Goal: Information Seeking & Learning: Learn about a topic

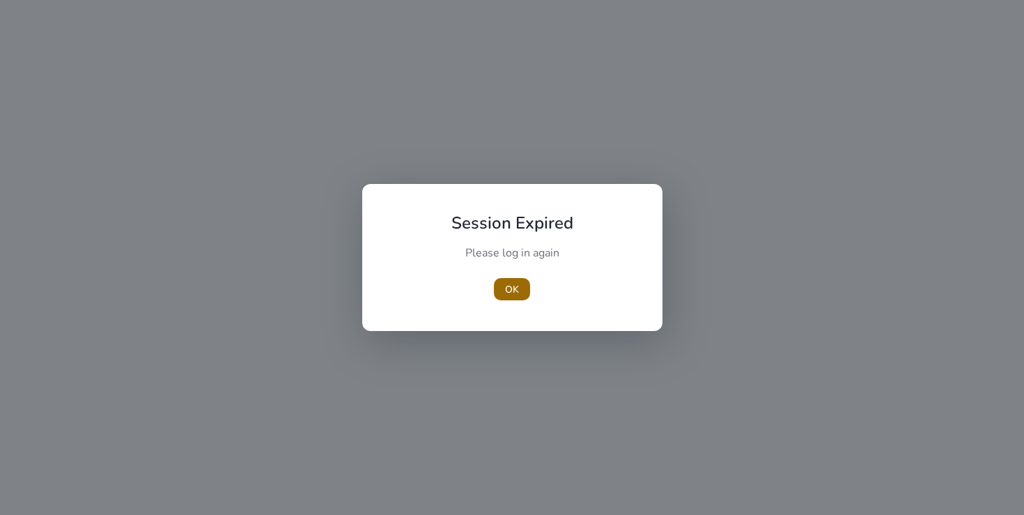
click at [516, 287] on span "OK" at bounding box center [512, 289] width 14 height 15
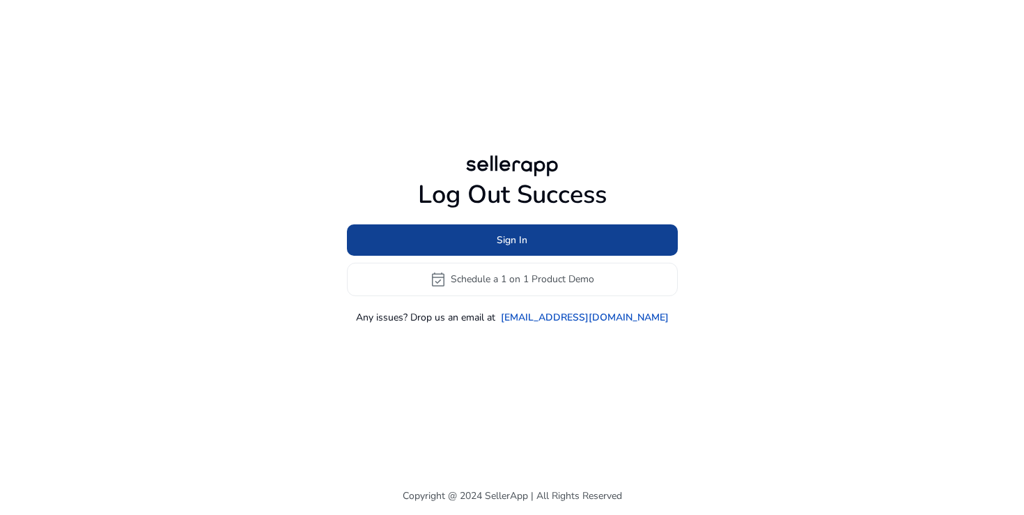
click at [487, 239] on span at bounding box center [512, 239] width 331 height 33
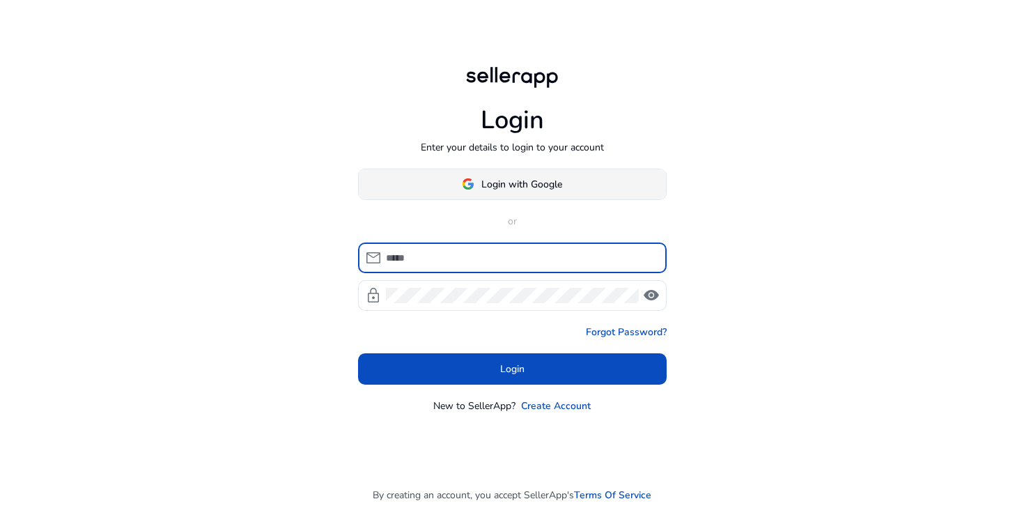
click at [489, 185] on span "Login with Google" at bounding box center [521, 184] width 81 height 15
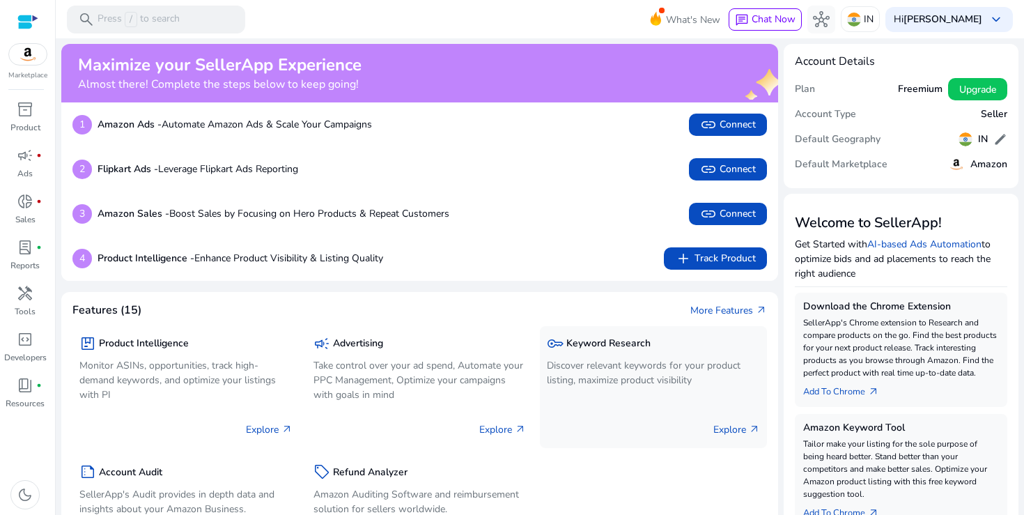
click at [714, 424] on p "Explore arrow_outward" at bounding box center [736, 429] width 47 height 15
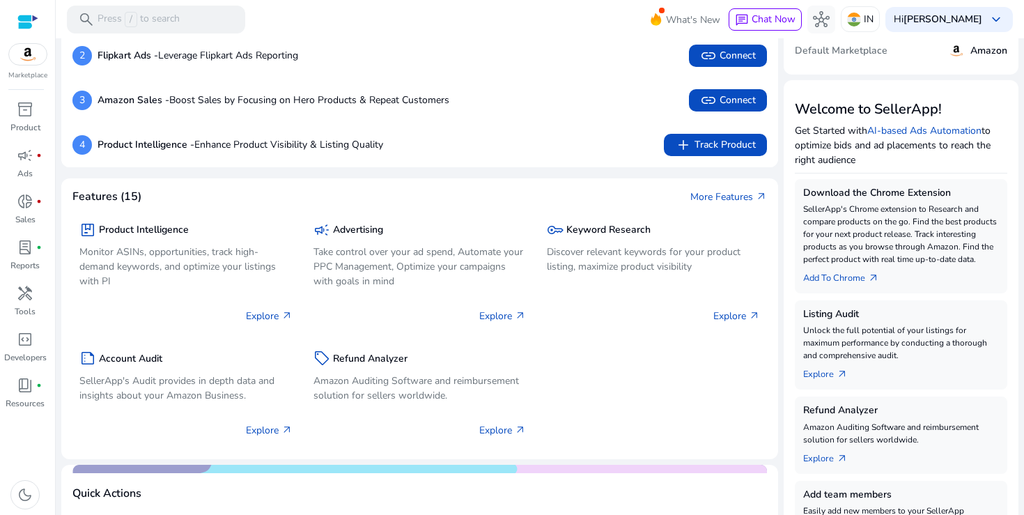
scroll to position [112, 0]
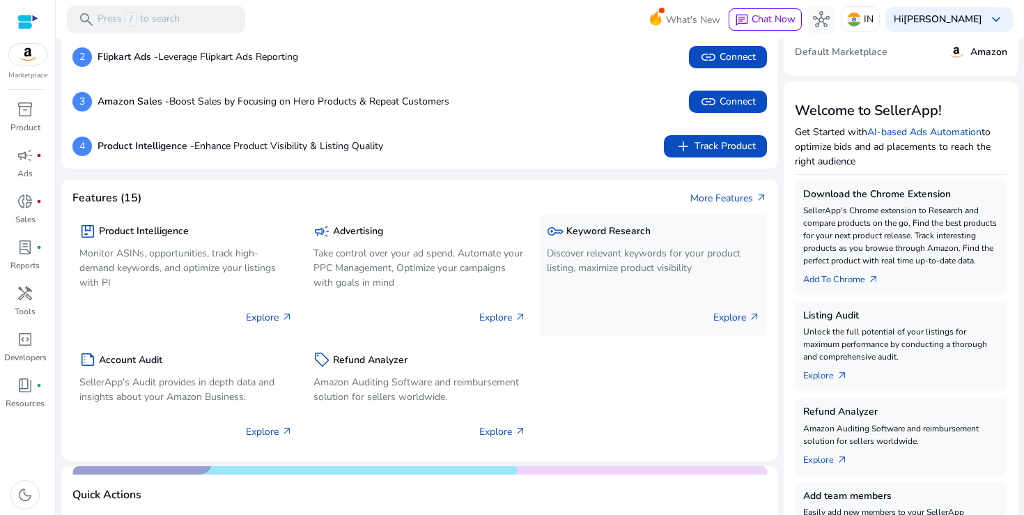
click at [659, 255] on p "Discover relevant keywords for your product listing, maximize product visibility" at bounding box center [653, 260] width 213 height 29
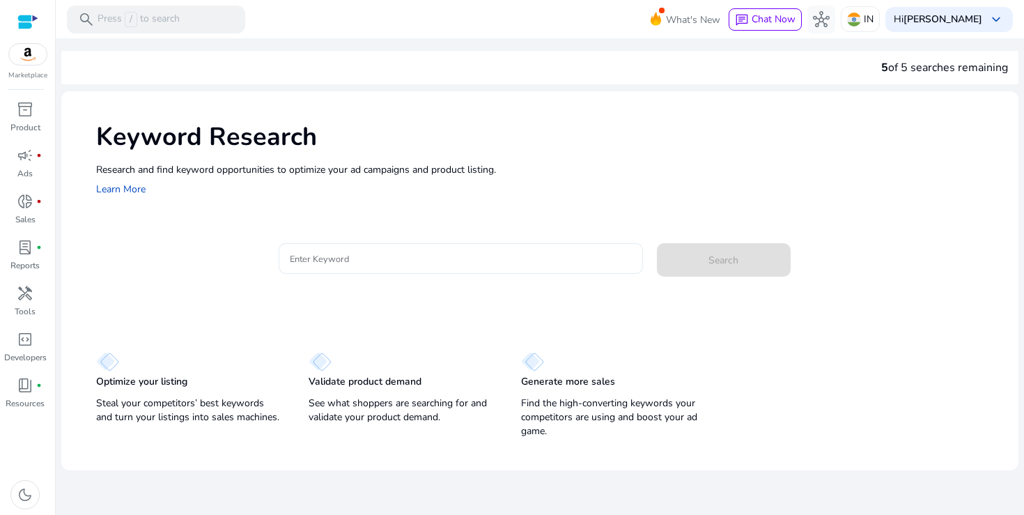
click at [456, 253] on input "Enter Keyword" at bounding box center [461, 258] width 342 height 15
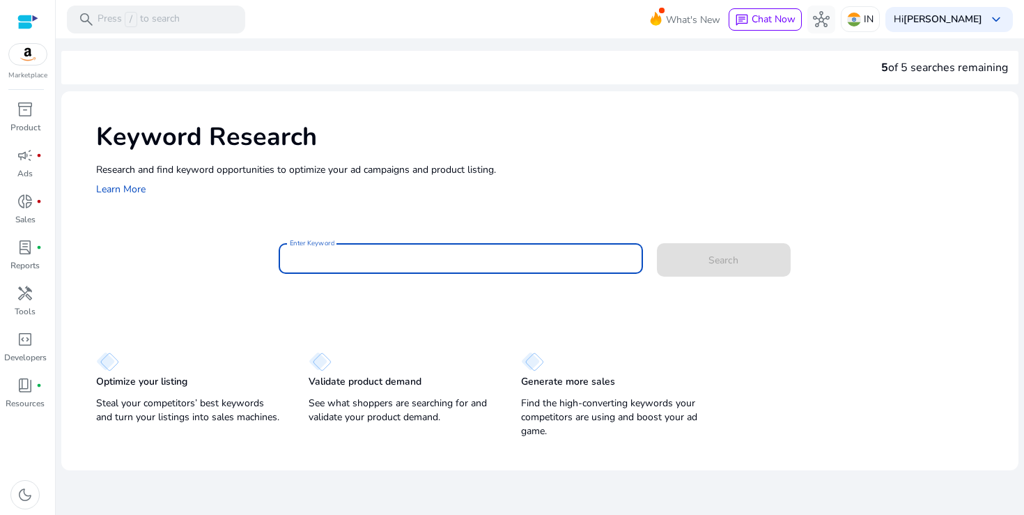
paste input "**********"
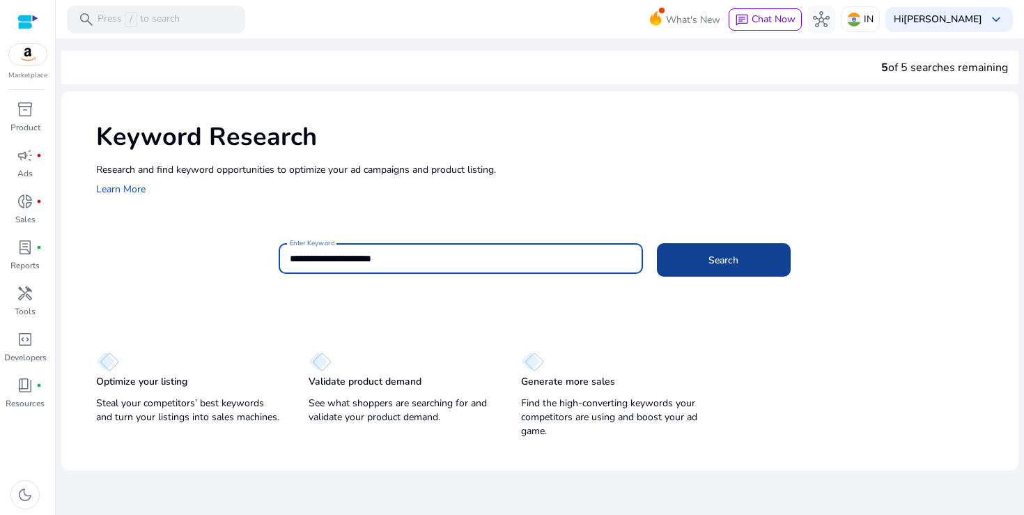
type input "**********"
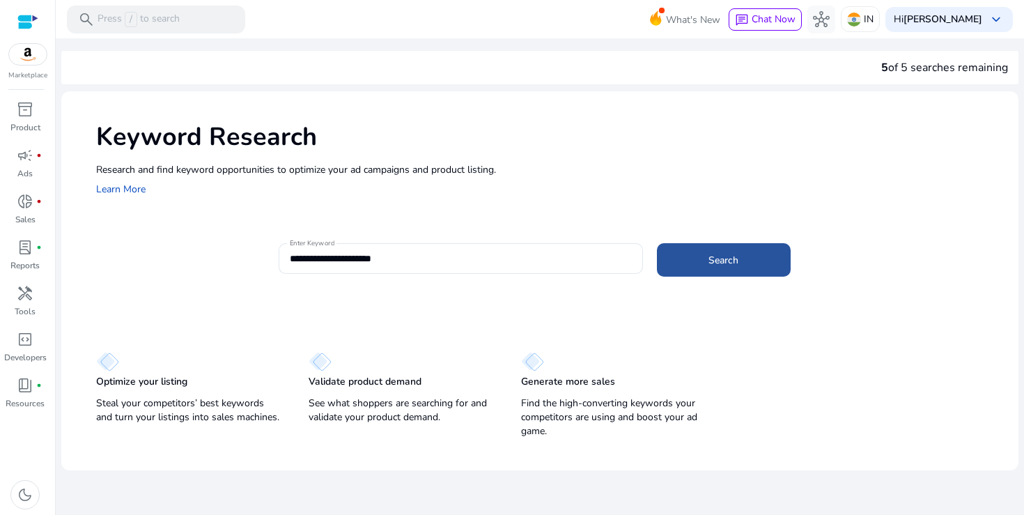
click at [687, 263] on span at bounding box center [724, 259] width 134 height 33
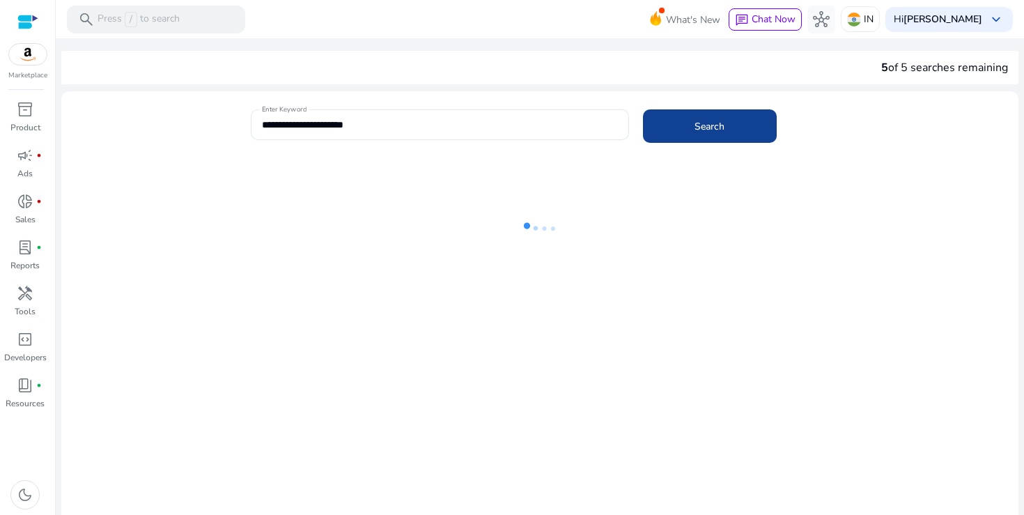
click at [687, 263] on ng-lottie at bounding box center [539, 228] width 957 height 91
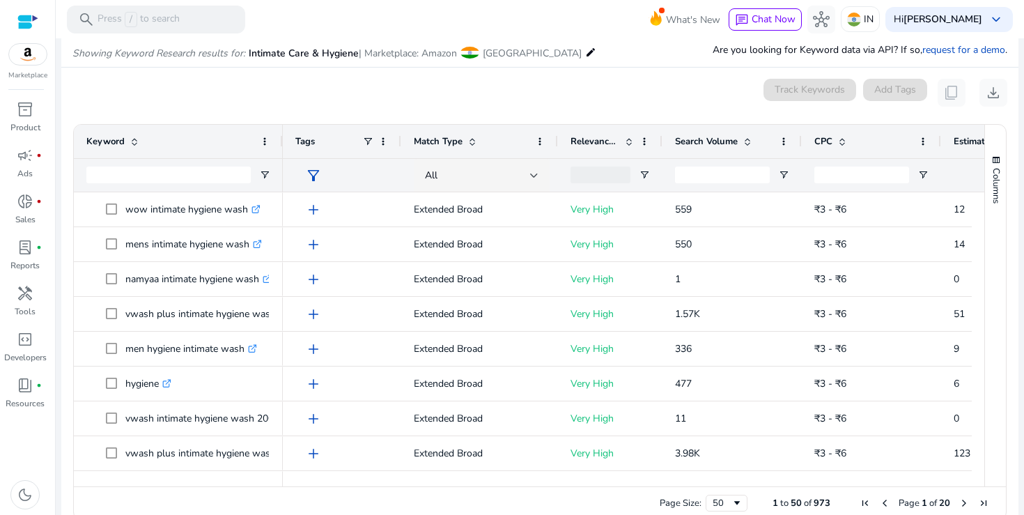
scroll to position [166, 0]
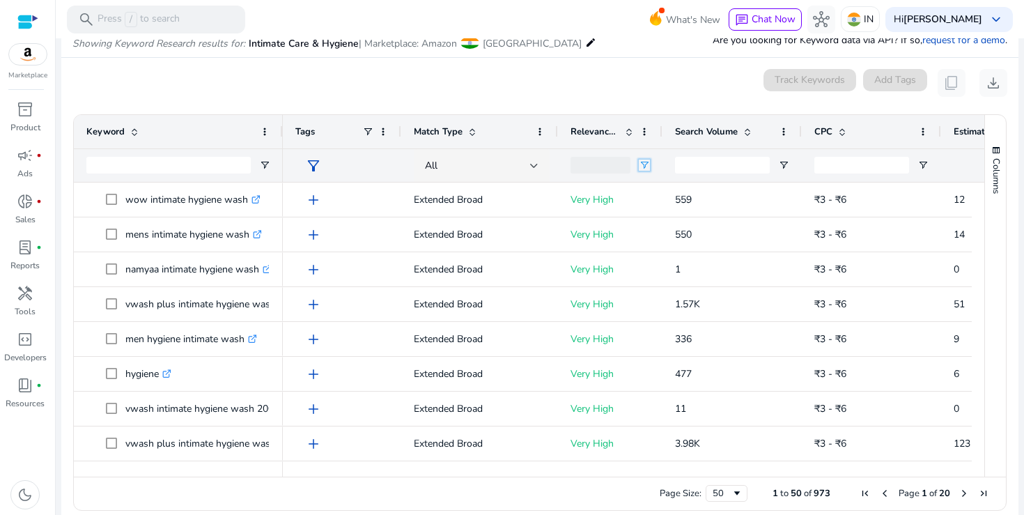
click at [644, 161] on span "Open Filter Menu" at bounding box center [644, 164] width 11 height 11
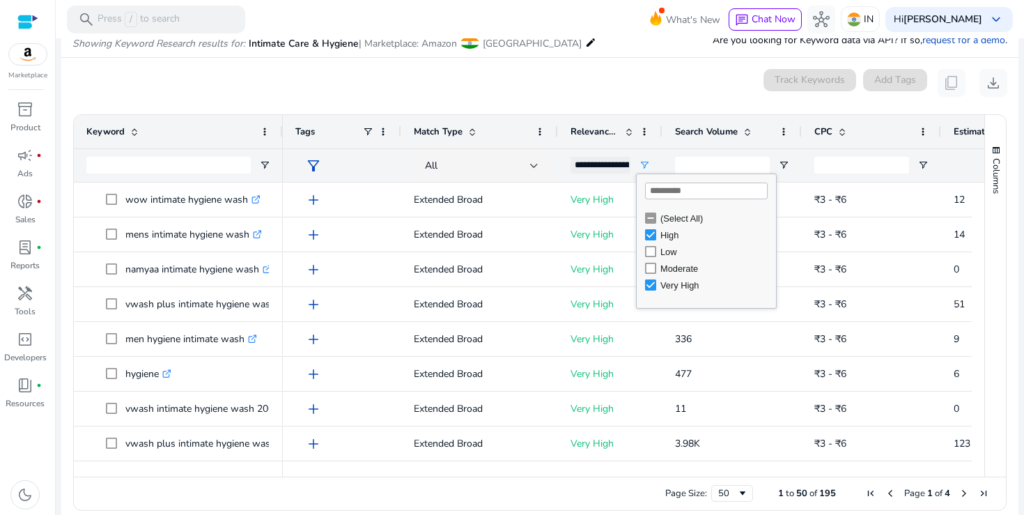
click at [608, 95] on div "0 keyword(s) selected Track Keywords Add Tags content_copy download" at bounding box center [539, 83] width 935 height 28
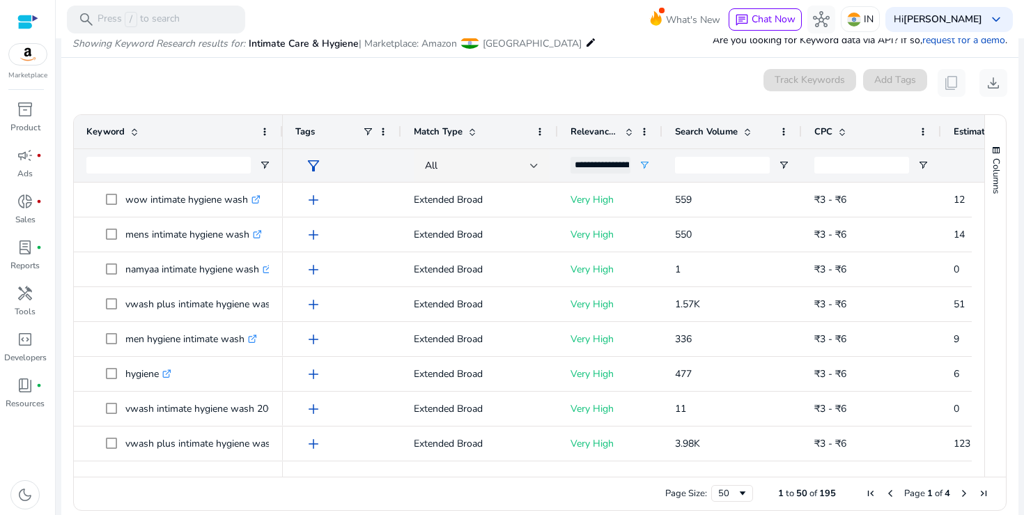
click at [733, 132] on span "Search Volume" at bounding box center [706, 131] width 63 height 13
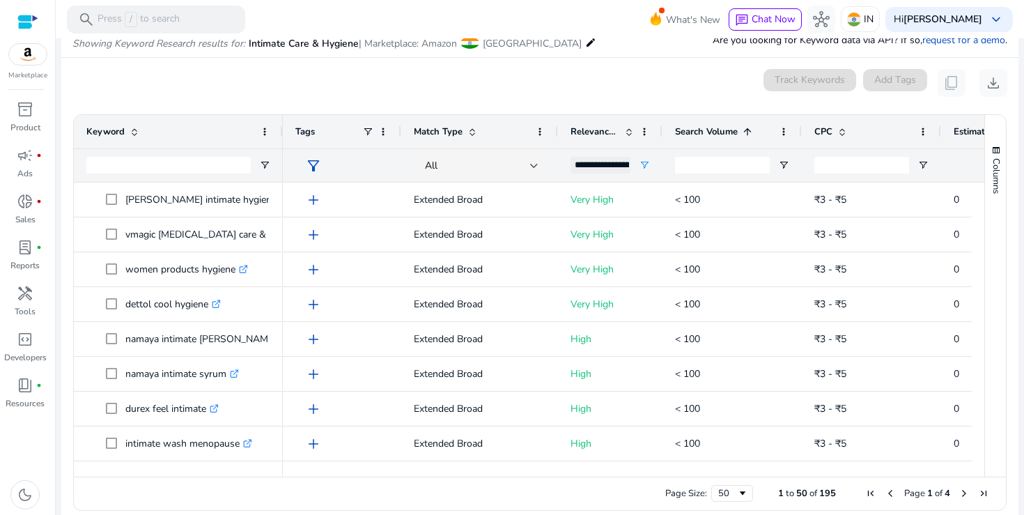
click at [733, 132] on span "Search Volume" at bounding box center [706, 131] width 63 height 13
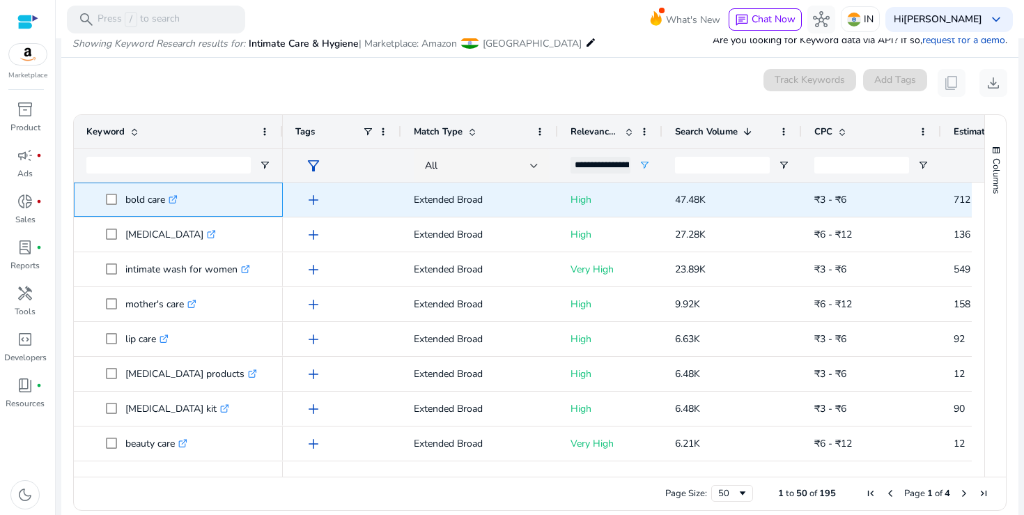
drag, startPoint x: 125, startPoint y: 201, endPoint x: 165, endPoint y: 201, distance: 39.7
click at [165, 201] on p "bold care .st0{fill:#2c8af8}" at bounding box center [151, 199] width 52 height 29
copy p "bold care"
drag, startPoint x: 675, startPoint y: 204, endPoint x: 706, endPoint y: 204, distance: 30.6
click at [706, 204] on p "47.48K" at bounding box center [732, 199] width 114 height 29
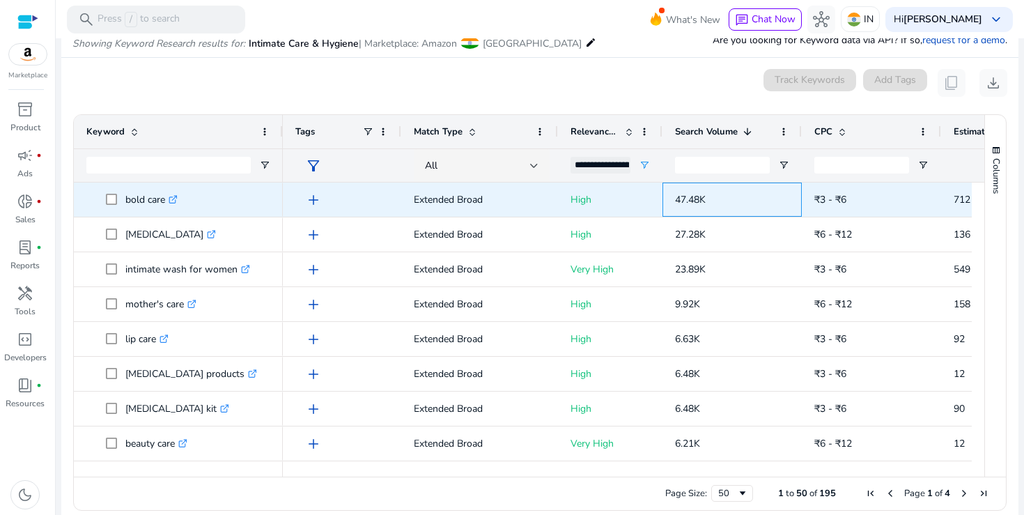
copy span "47.48K"
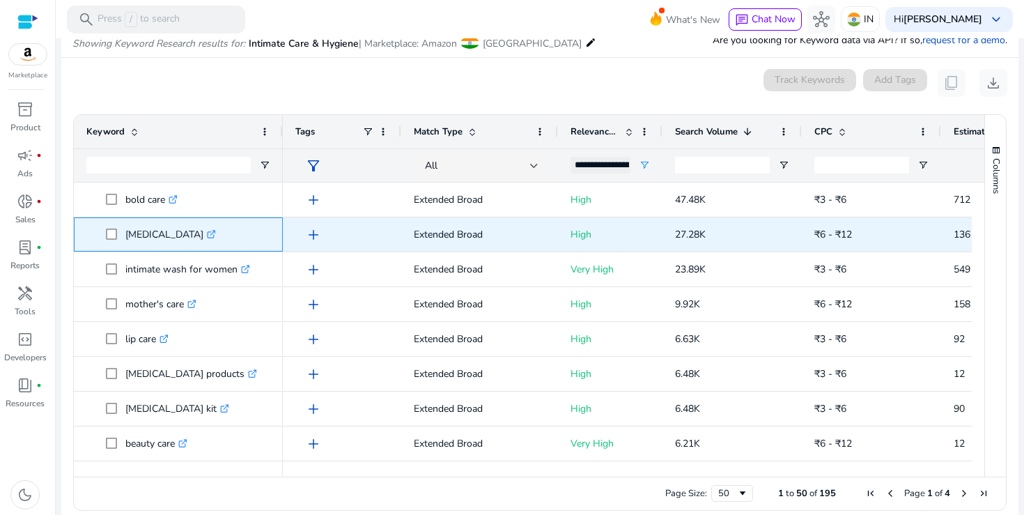
drag, startPoint x: 126, startPoint y: 237, endPoint x: 166, endPoint y: 237, distance: 39.7
click at [166, 237] on p "[MEDICAL_DATA] .st0{fill:#2c8af8}" at bounding box center [170, 234] width 91 height 29
click at [207, 236] on icon ".st0{fill:#2c8af8}" at bounding box center [211, 234] width 9 height 9
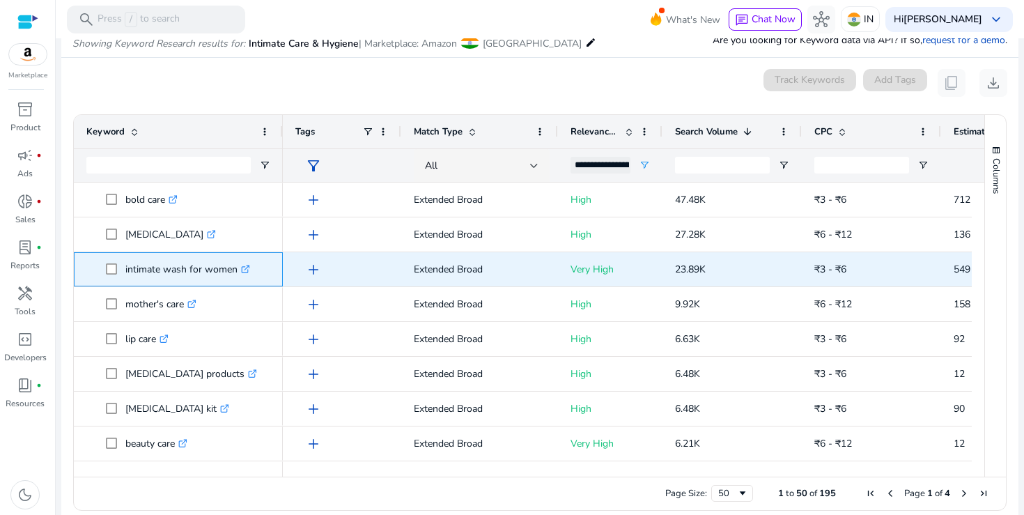
drag, startPoint x: 124, startPoint y: 271, endPoint x: 235, endPoint y: 271, distance: 111.4
click at [235, 271] on span "intimate wash for women .st0{fill:#2c8af8}" at bounding box center [188, 269] width 164 height 29
copy span "intimate wash for women"
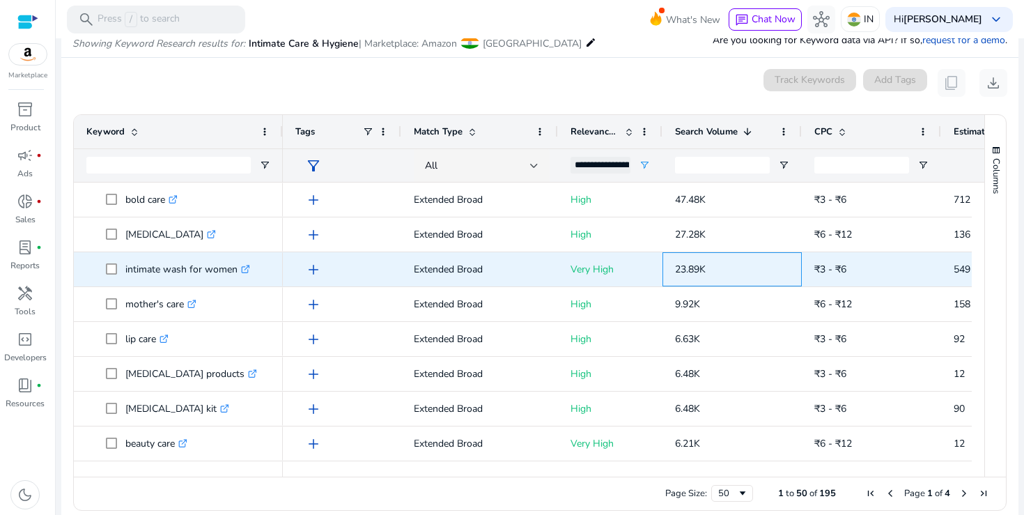
drag, startPoint x: 675, startPoint y: 270, endPoint x: 711, endPoint y: 270, distance: 36.2
click at [711, 270] on p "23.89K" at bounding box center [732, 269] width 114 height 29
copy span "23.89K"
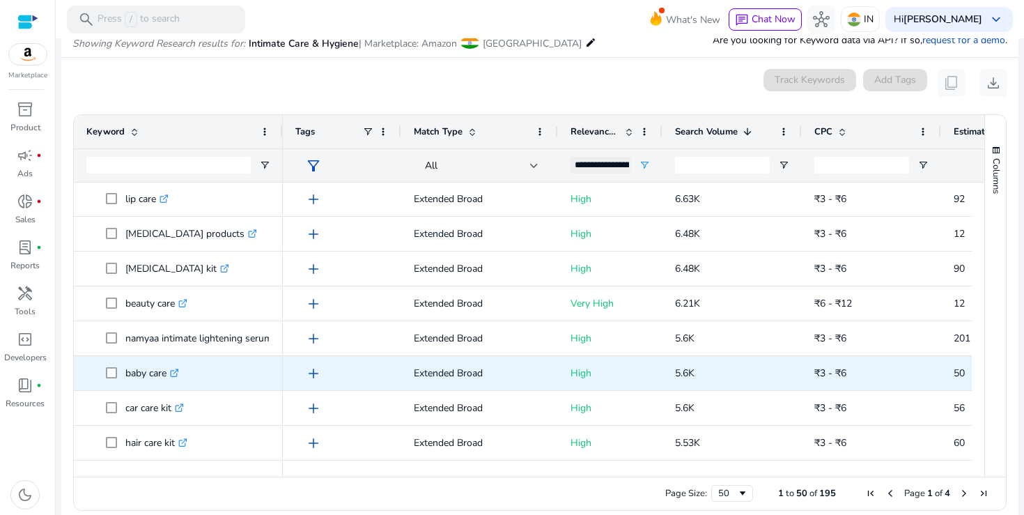
scroll to position [136, 0]
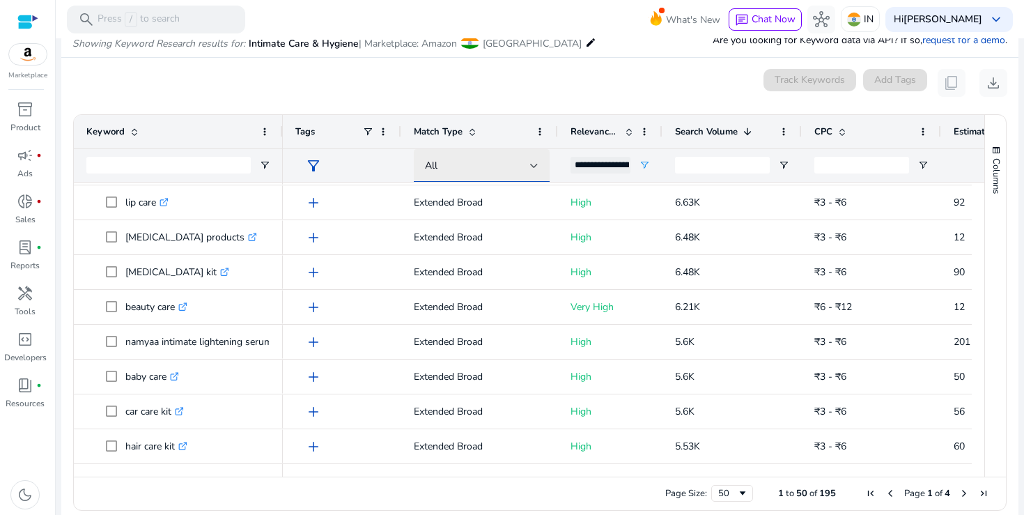
click at [536, 164] on div at bounding box center [534, 166] width 8 height 6
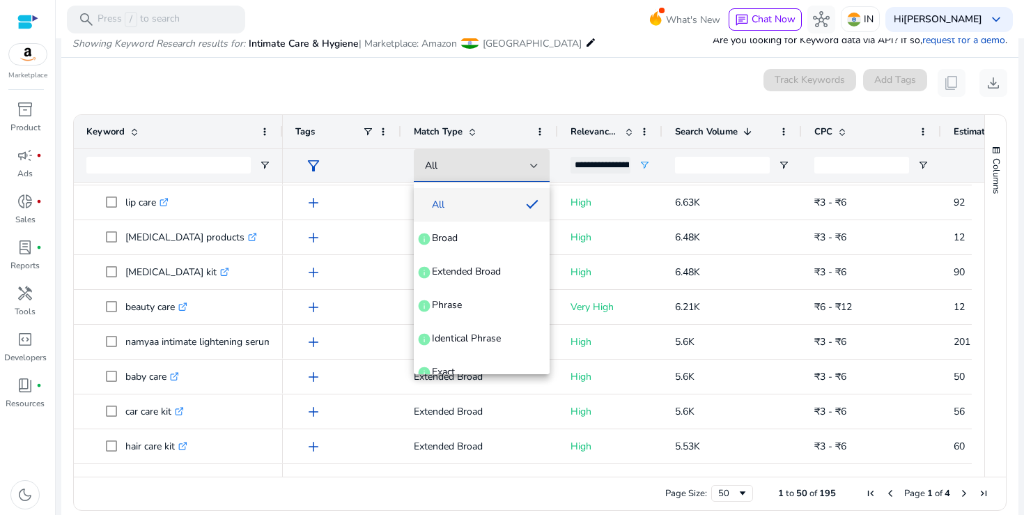
click at [457, 92] on div at bounding box center [512, 257] width 1024 height 515
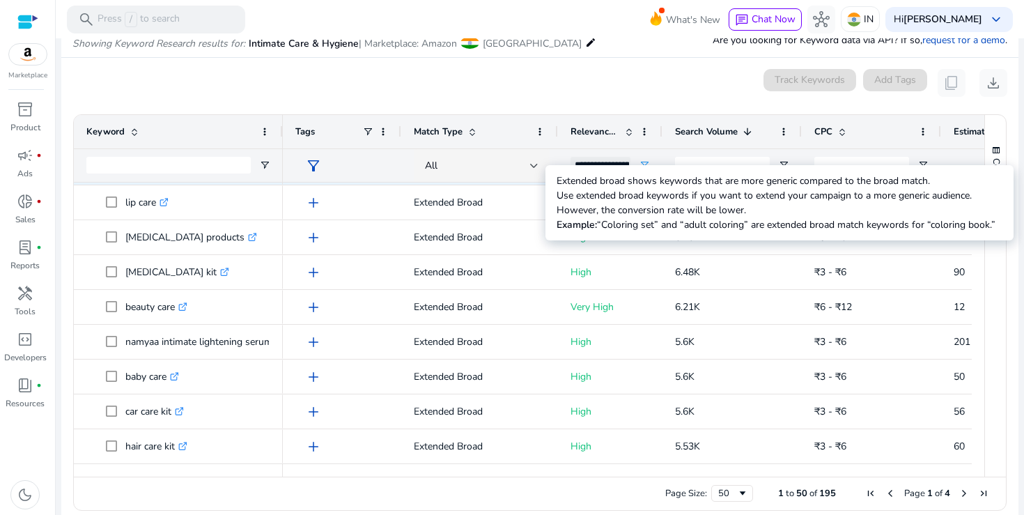
scroll to position [0, 0]
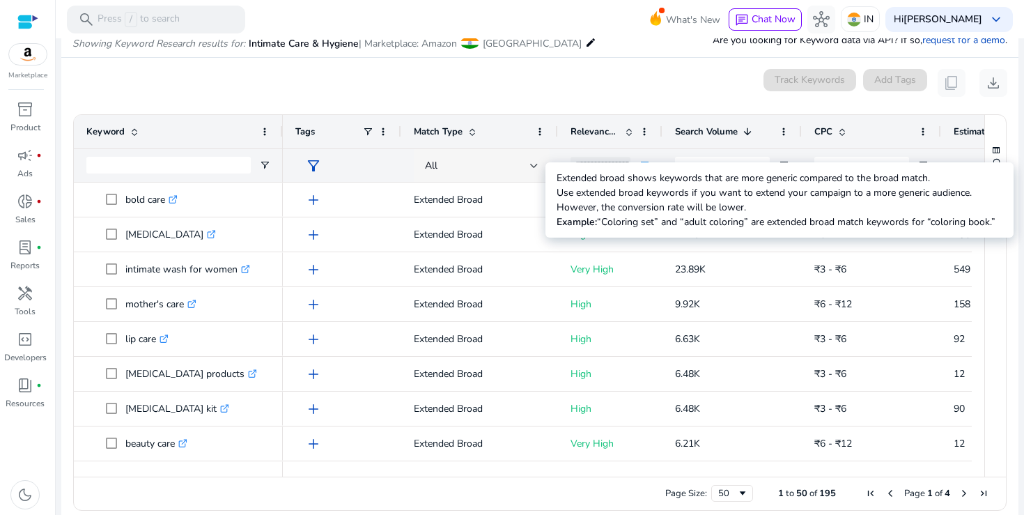
click at [533, 165] on div at bounding box center [534, 166] width 8 height 6
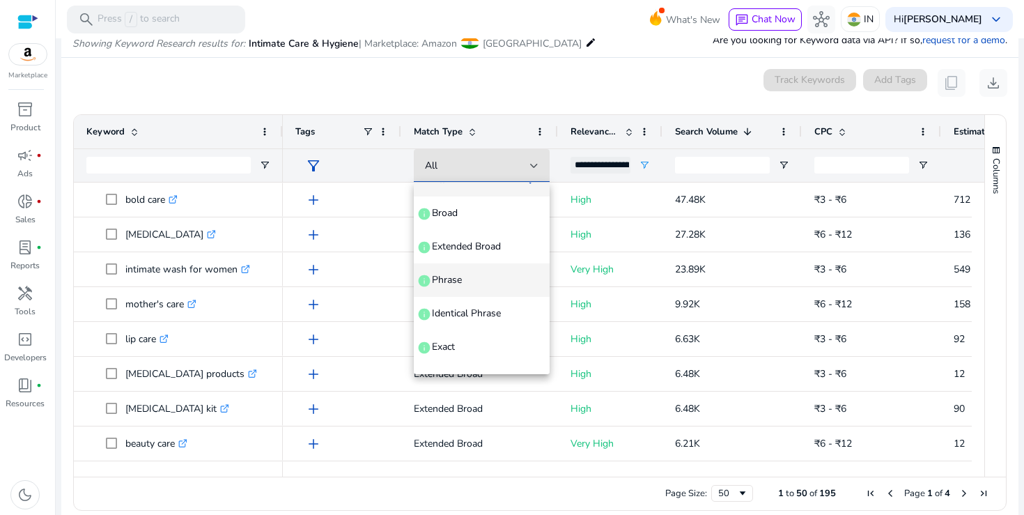
scroll to position [26, 0]
click at [451, 283] on span "Phrase" at bounding box center [447, 279] width 30 height 14
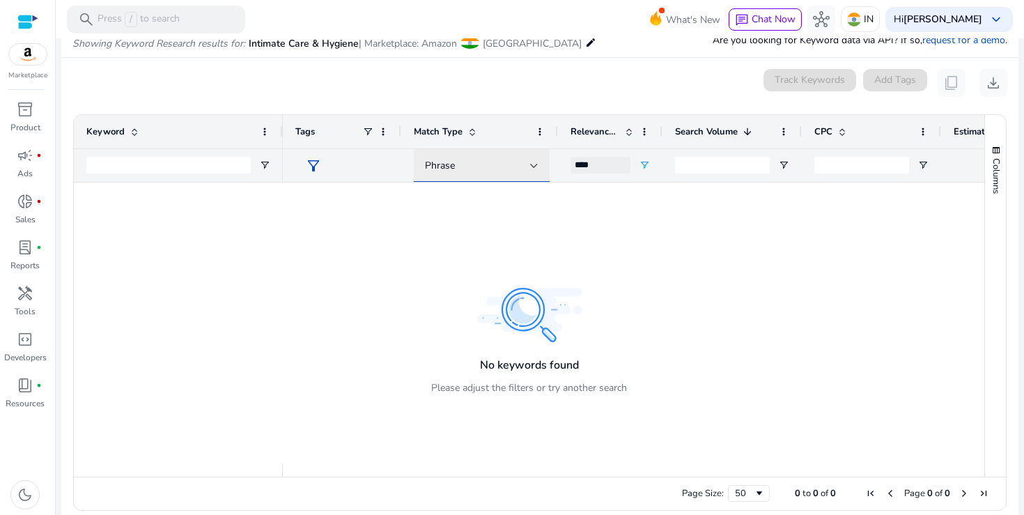
click at [529, 165] on div "Phrase" at bounding box center [477, 165] width 105 height 15
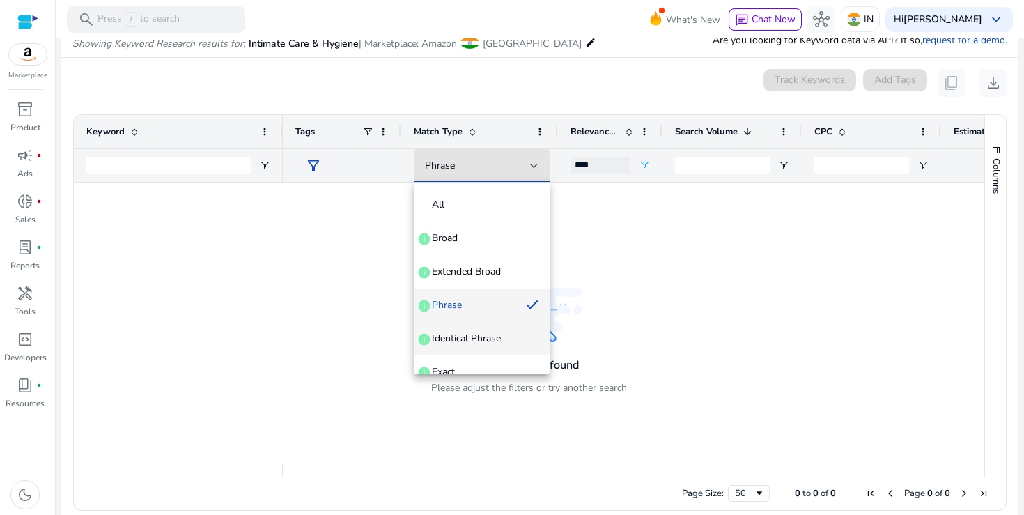
click at [472, 338] on span "Identical Phrase" at bounding box center [466, 338] width 69 height 14
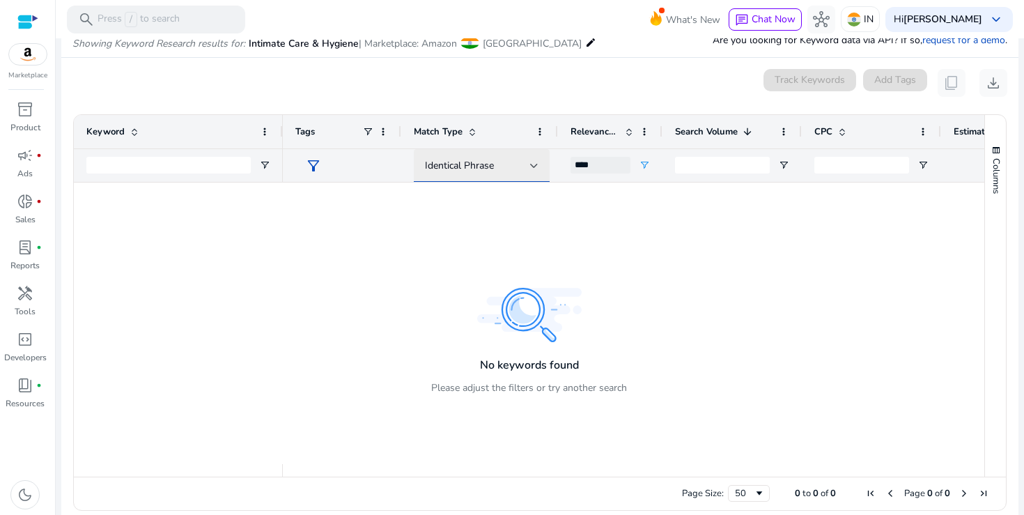
click at [518, 165] on div "Identical Phrase" at bounding box center [477, 165] width 105 height 15
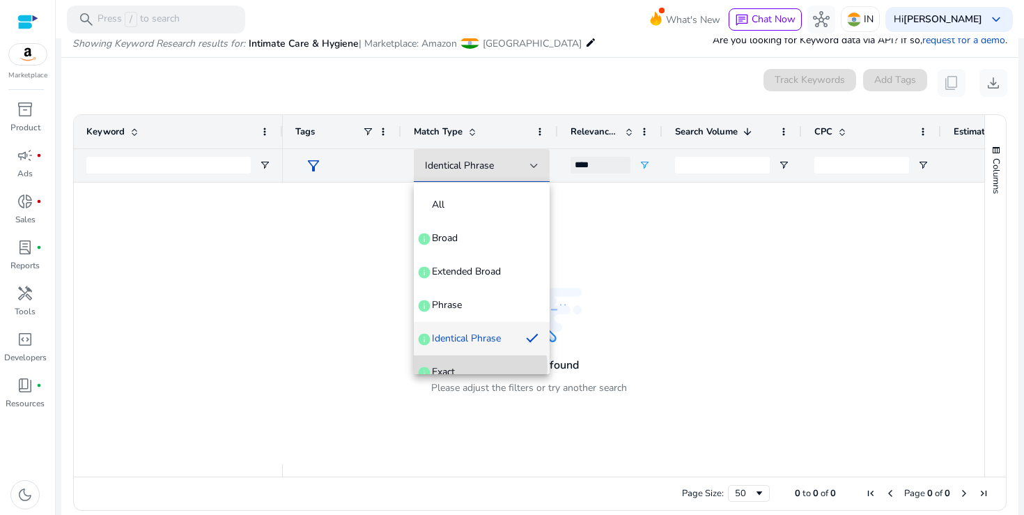
click at [466, 367] on span "Exact info" at bounding box center [482, 372] width 114 height 14
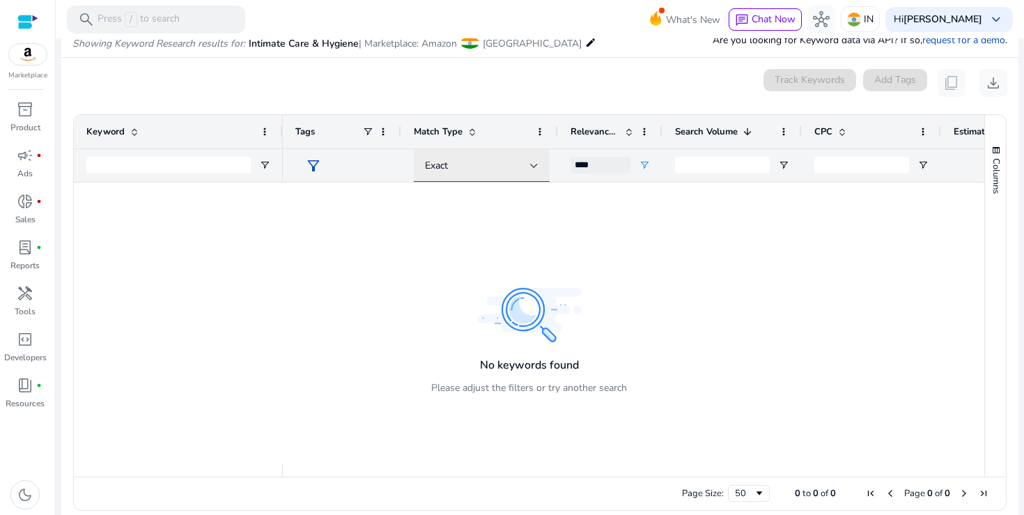
click at [521, 158] on div "Exact" at bounding box center [477, 165] width 105 height 15
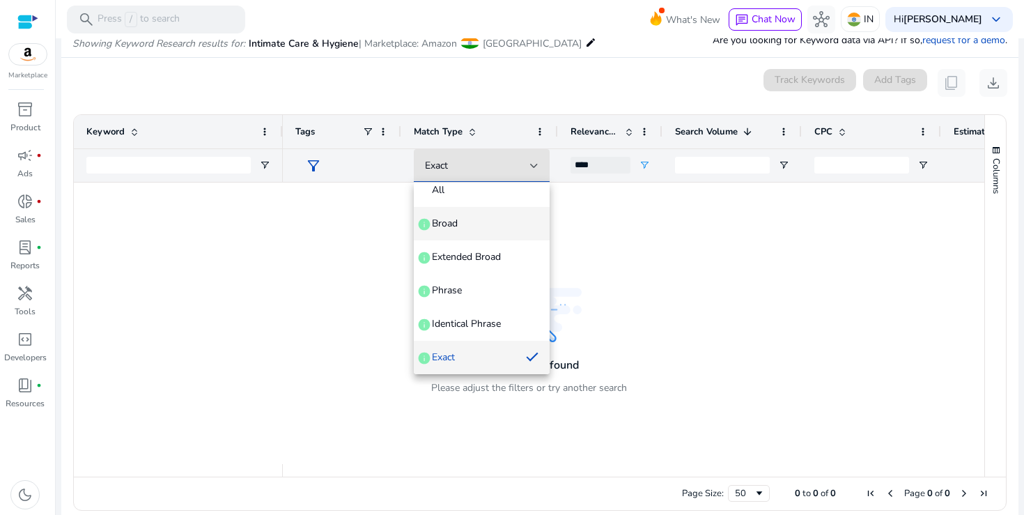
click at [476, 221] on span "Broad info" at bounding box center [482, 224] width 114 height 14
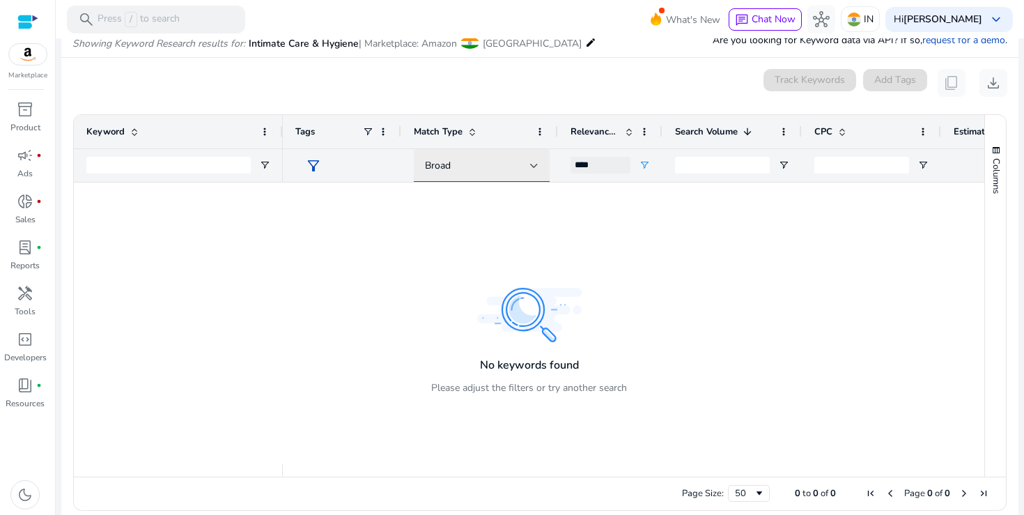
click at [523, 167] on div "Broad" at bounding box center [477, 165] width 105 height 15
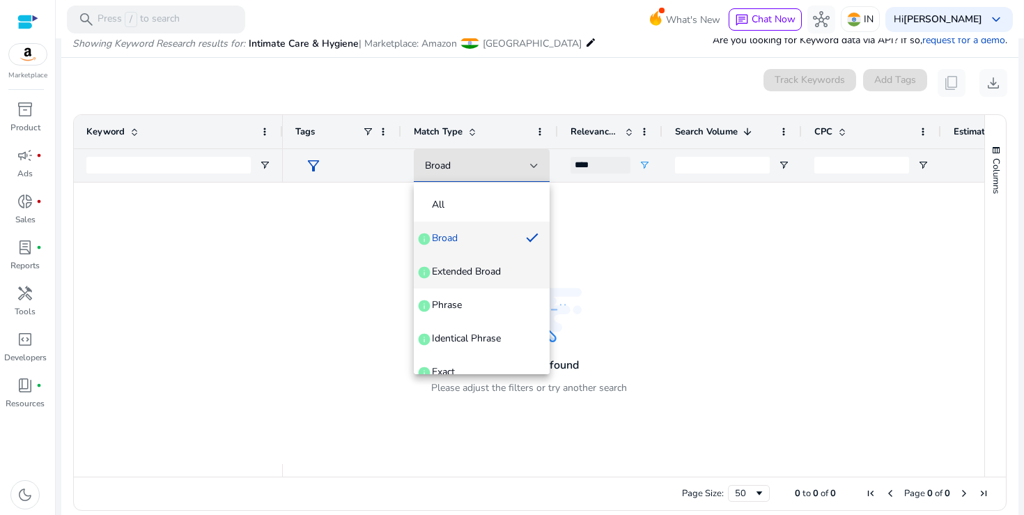
click at [472, 272] on span "Extended Broad" at bounding box center [466, 272] width 69 height 14
type input "**********"
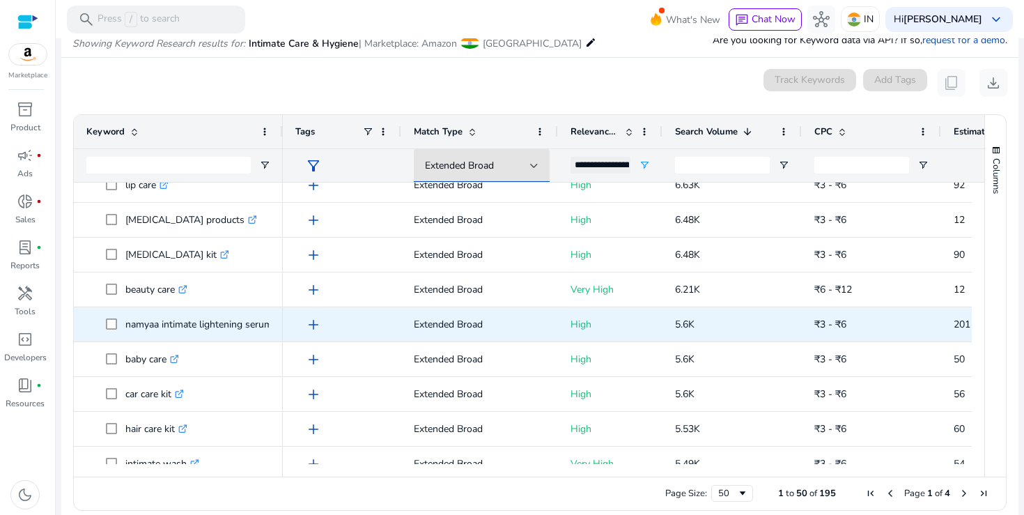
scroll to position [154, 0]
click at [247, 327] on p "namyaa intimate lightening serum .st0{fill:#2c8af8}" at bounding box center [204, 324] width 159 height 29
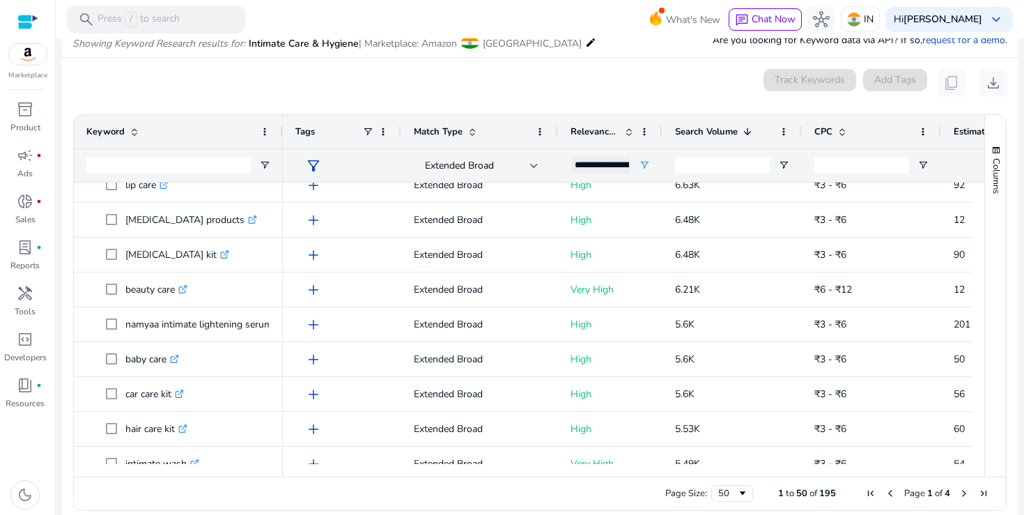
drag, startPoint x: 281, startPoint y: 128, endPoint x: 331, endPoint y: 128, distance: 50.1
click at [285, 128] on div at bounding box center [282, 131] width 6 height 33
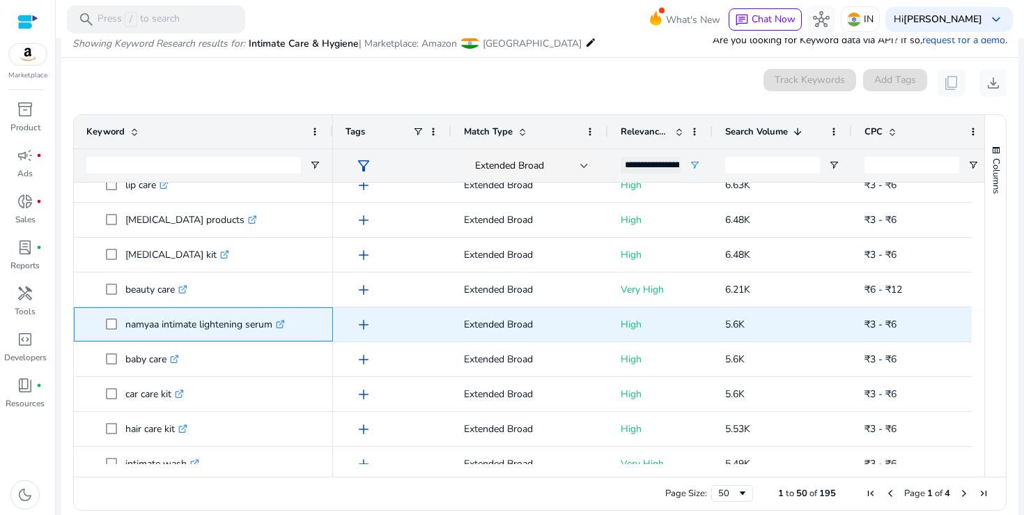
click at [285, 322] on icon ".st0{fill:#2c8af8}" at bounding box center [280, 324] width 9 height 9
drag, startPoint x: 127, startPoint y: 325, endPoint x: 274, endPoint y: 325, distance: 147.6
click at [274, 325] on p "namyaa intimate lightening serum .st0{fill:#2c8af8}" at bounding box center [204, 324] width 159 height 29
copy p "namyaa intimate lightening serum"
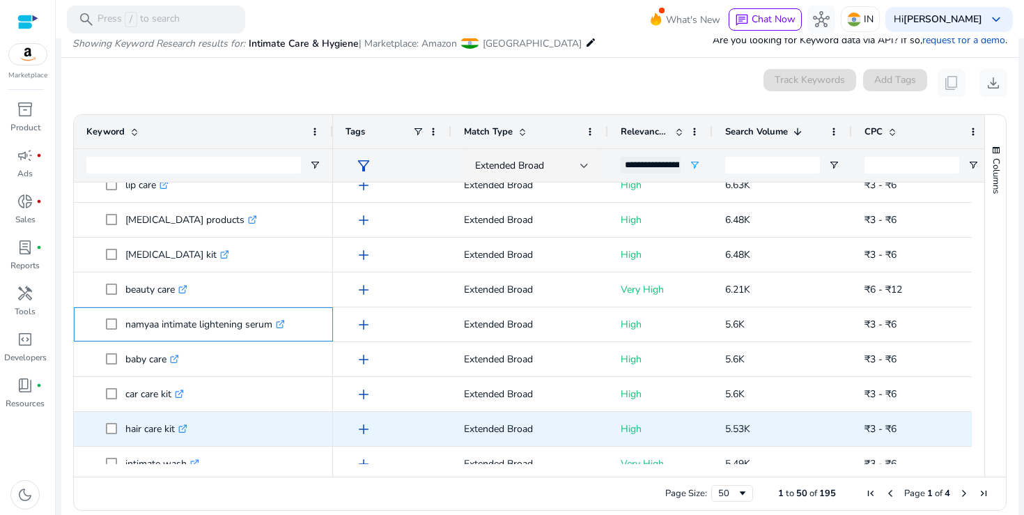
scroll to position [0, 0]
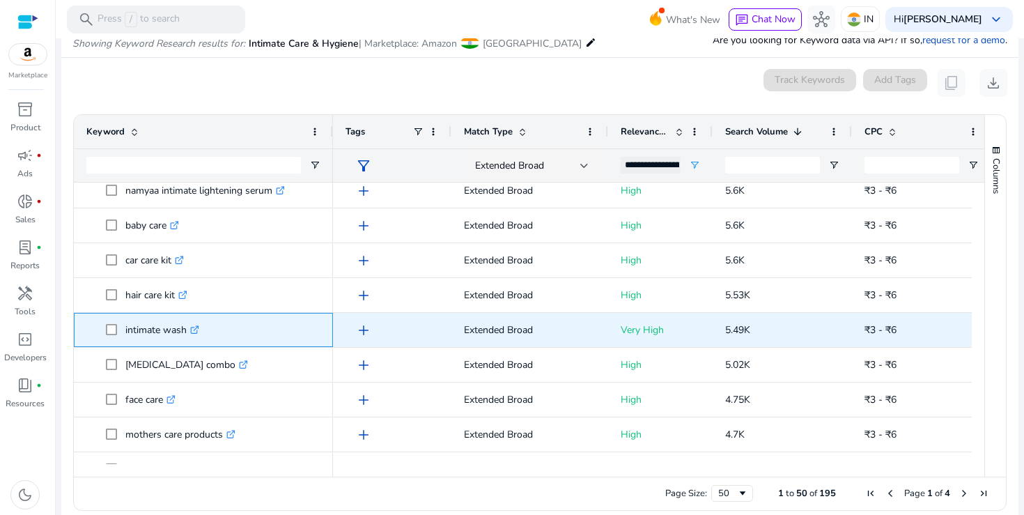
drag, startPoint x: 125, startPoint y: 331, endPoint x: 164, endPoint y: 329, distance: 39.7
click at [164, 329] on p "intimate wash .st0{fill:#2c8af8}" at bounding box center [162, 329] width 74 height 29
drag, startPoint x: 126, startPoint y: 330, endPoint x: 186, endPoint y: 331, distance: 59.9
click at [186, 331] on p "intimate wash .st0{fill:#2c8af8}" at bounding box center [162, 329] width 74 height 29
copy p "intimate wash"
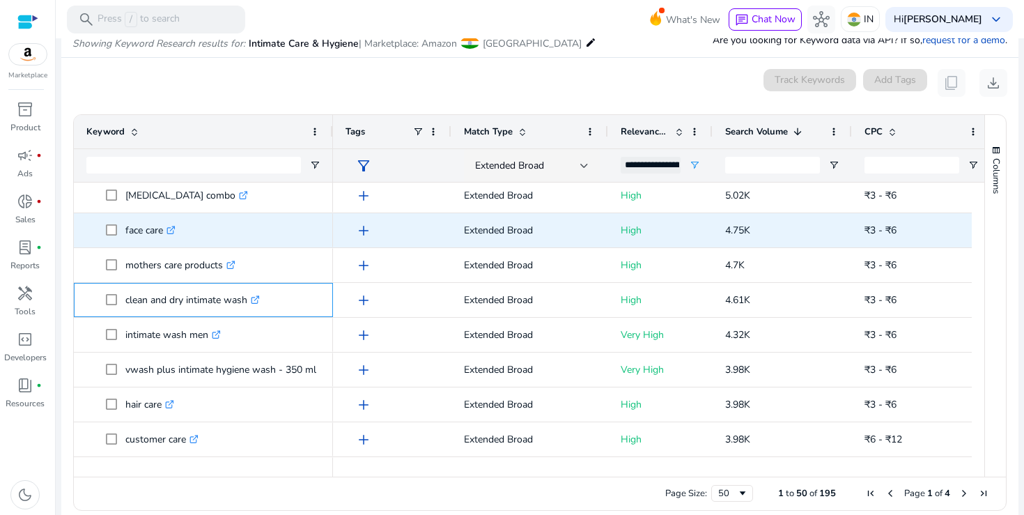
drag, startPoint x: 126, startPoint y: 300, endPoint x: 187, endPoint y: 245, distance: 82.4
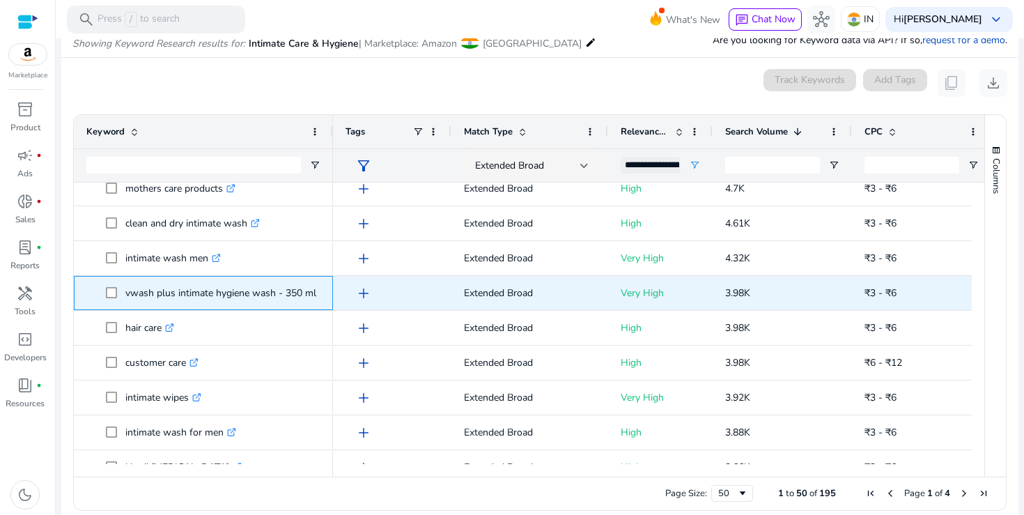
drag, startPoint x: 125, startPoint y: 292, endPoint x: 166, endPoint y: 294, distance: 41.8
click at [166, 294] on p "vwash plus intimate hygiene wash - 350 ml .st0{fill:#2c8af8}" at bounding box center [226, 293] width 203 height 29
drag, startPoint x: 126, startPoint y: 294, endPoint x: 320, endPoint y: 295, distance: 193.6
click at [320, 295] on span "vwash plus intimate hygiene wash - 350 ml .st0{fill:#2c8af8}" at bounding box center [213, 293] width 214 height 29
copy span "vwash plus intimate hygiene wash - 350 ml .st0{fill:#2c8af8}"
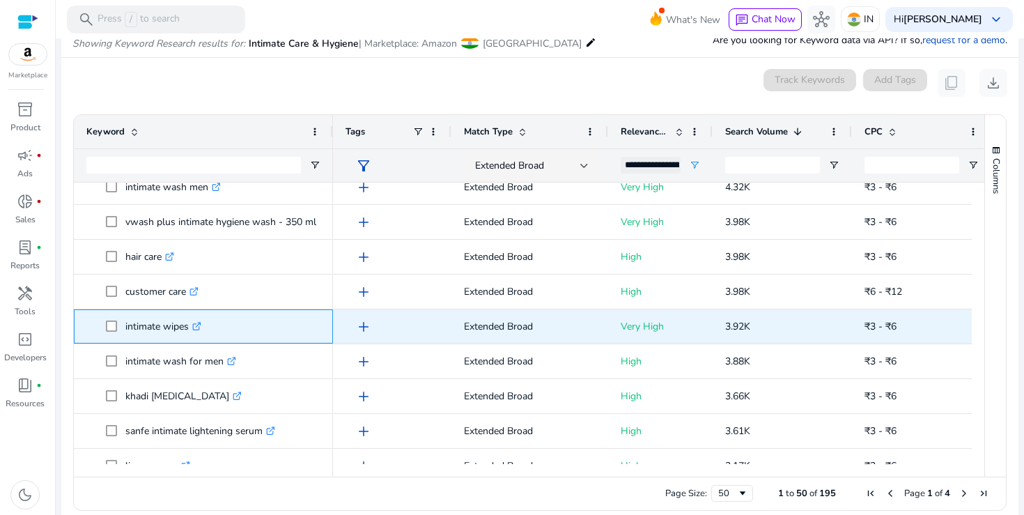
drag, startPoint x: 125, startPoint y: 326, endPoint x: 189, endPoint y: 326, distance: 63.4
click at [189, 326] on p "intimate wipes .st0{fill:#2c8af8}" at bounding box center [163, 326] width 76 height 29
copy p "intimate wipes"
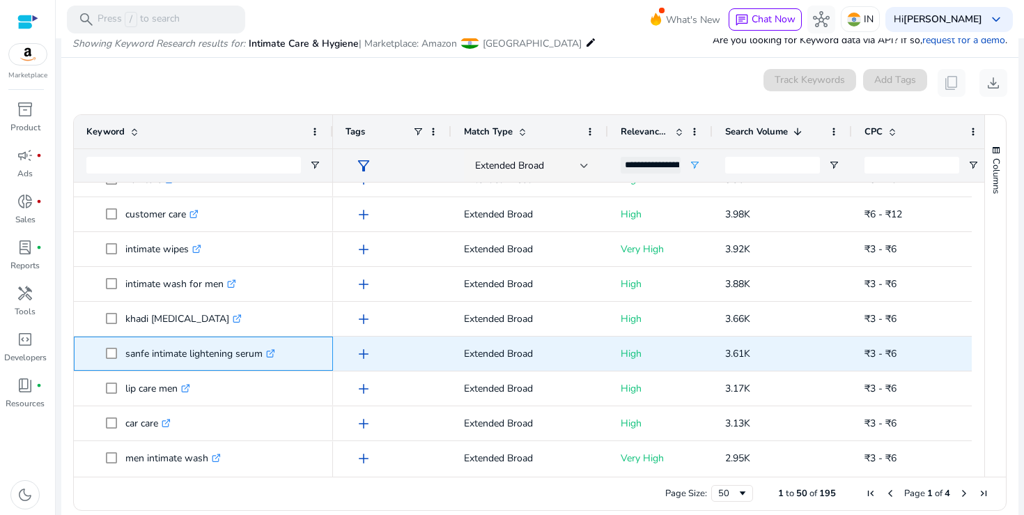
drag, startPoint x: 127, startPoint y: 354, endPoint x: 260, endPoint y: 352, distance: 133.7
click at [260, 352] on p "sanfe intimate lightening serum .st0{fill:#2c8af8}" at bounding box center [200, 353] width 150 height 29
copy p "sanfe intimate lightening serum"
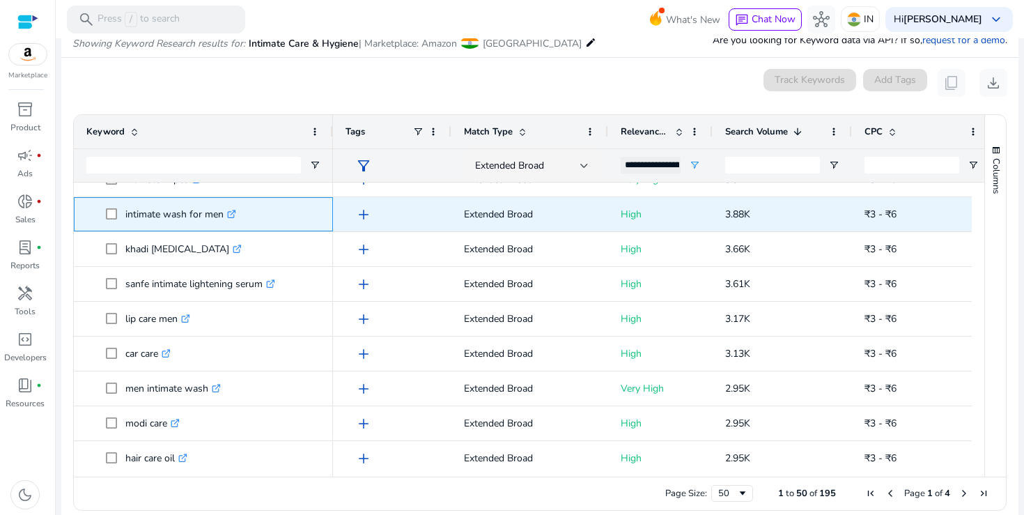
drag, startPoint x: 125, startPoint y: 214, endPoint x: 221, endPoint y: 214, distance: 96.1
click at [221, 214] on p "intimate wash for men .st0{fill:#2c8af8}" at bounding box center [180, 214] width 111 height 29
copy p "intimate wash for men"
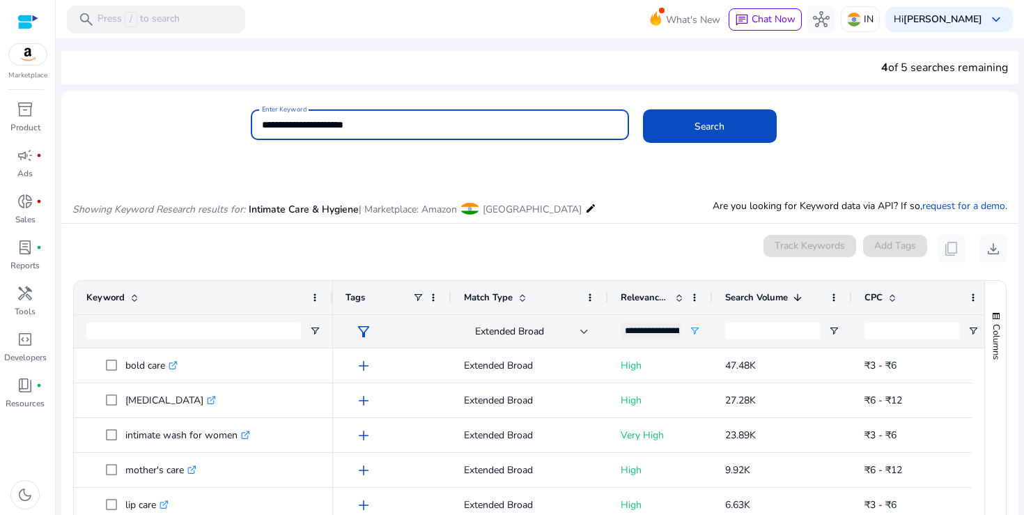
click at [326, 128] on input "**********" at bounding box center [440, 124] width 356 height 15
paste input
type input "**********"
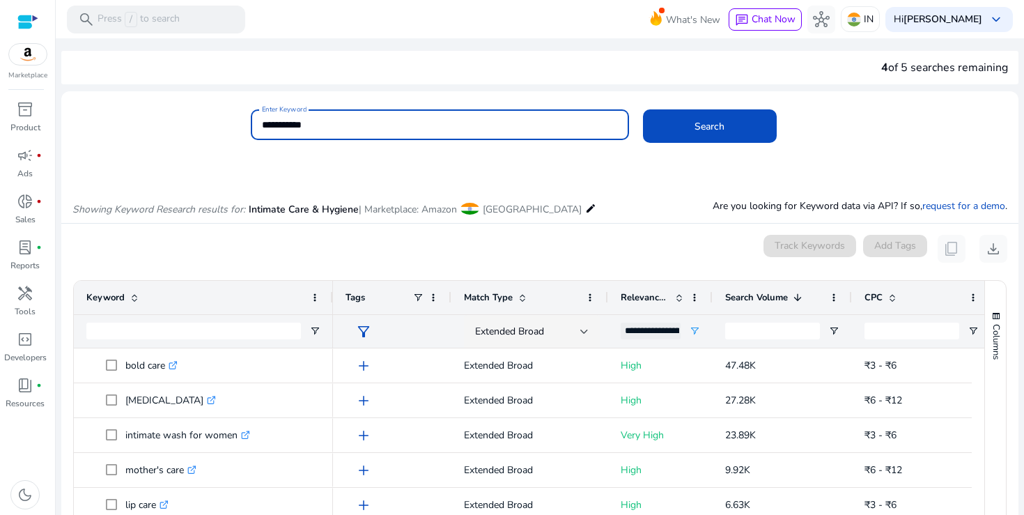
click at [643, 109] on button "Search" at bounding box center [710, 125] width 134 height 33
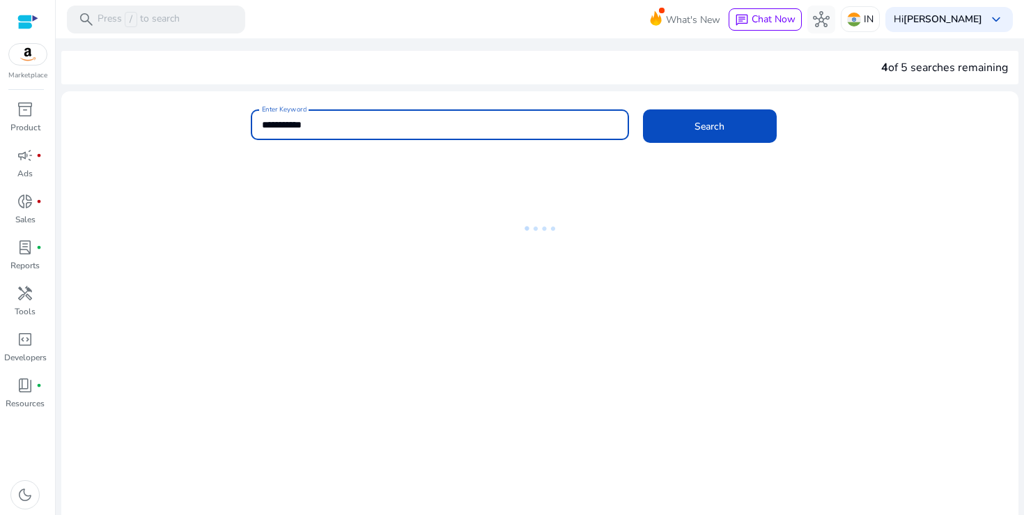
click at [326, 128] on input "**********" at bounding box center [440, 124] width 356 height 15
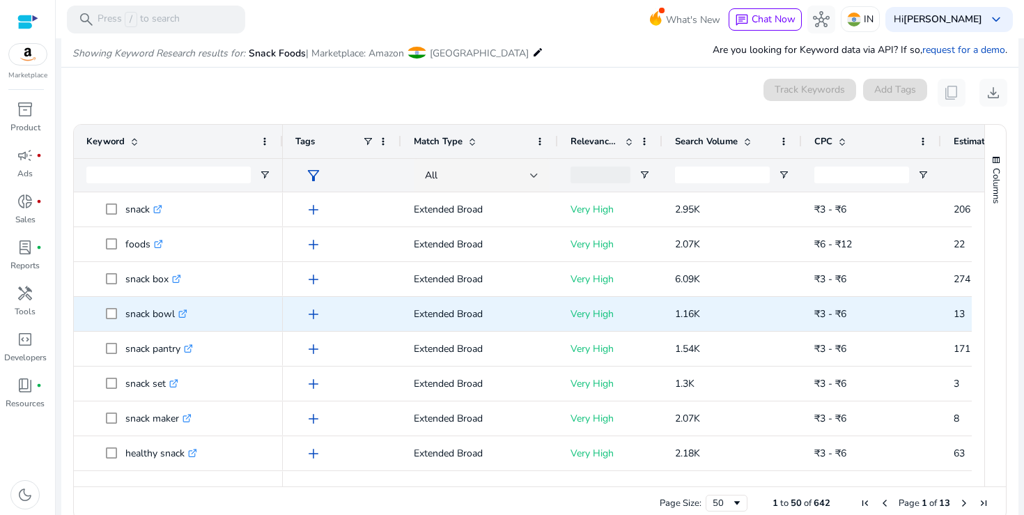
scroll to position [166, 0]
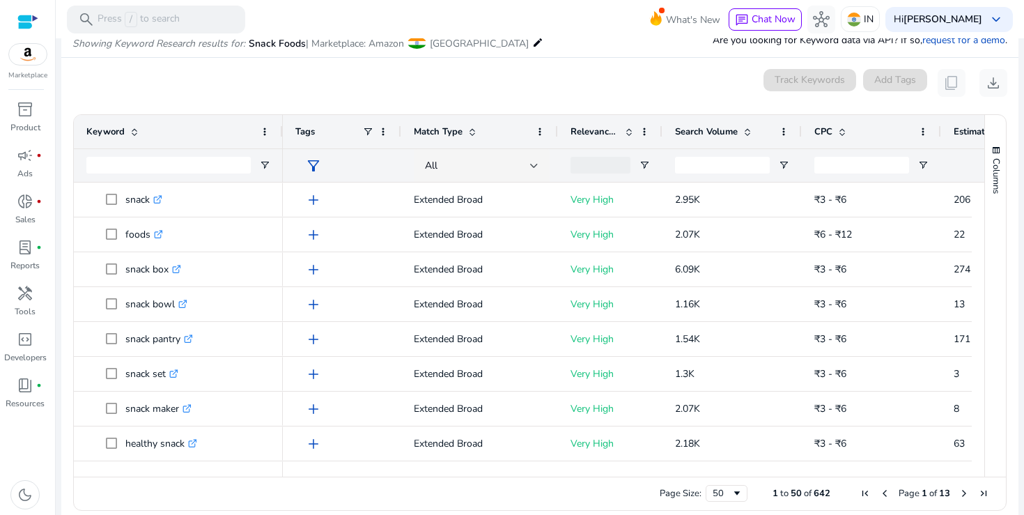
click at [518, 72] on div "0 keyword(s) selected Track Keywords Add Tags content_copy download" at bounding box center [539, 83] width 935 height 28
